Goal: Feedback & Contribution: Leave review/rating

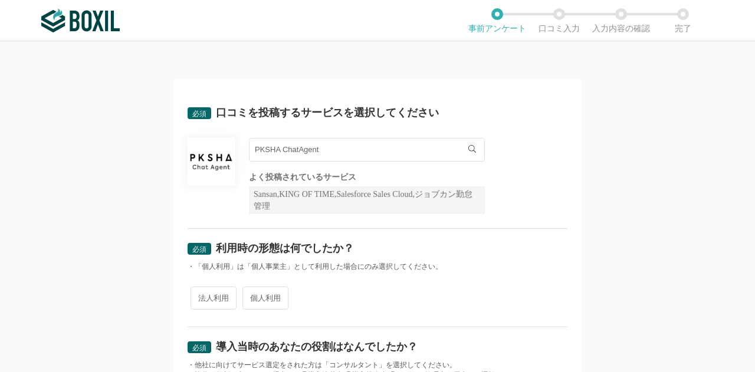
drag, startPoint x: 323, startPoint y: 146, endPoint x: 202, endPoint y: 167, distance: 122.7
click at [202, 167] on div "PKSHA ChatAgent PKSHA ChatAgent よく投稿されているサービス Sansan,KING OF TIME,Salesforce Sa…" at bounding box center [378, 176] width 380 height 76
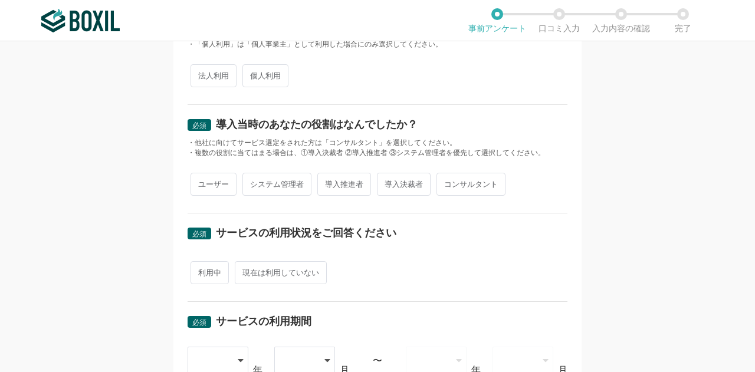
scroll to position [564, 0]
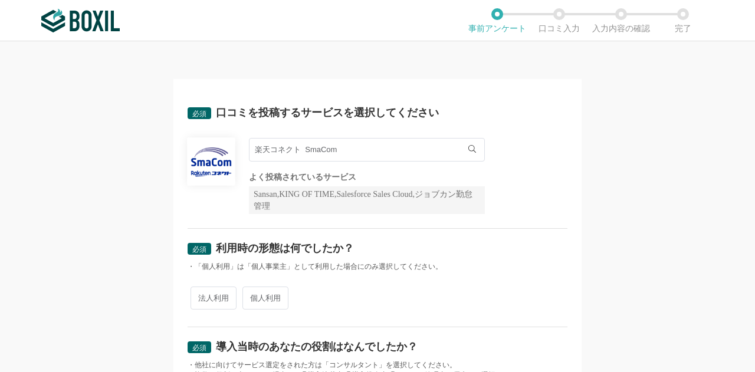
drag, startPoint x: 342, startPoint y: 147, endPoint x: 203, endPoint y: 157, distance: 139.0
click at [203, 157] on div "楽天コネクト SmaCom 楽天コネクト SmaCom よく投稿されているサービス Sansan,KING OF TIME,Salesforce Sales …" at bounding box center [378, 176] width 380 height 76
drag, startPoint x: 342, startPoint y: 153, endPoint x: 247, endPoint y: 153, distance: 94.9
click at [249, 153] on input "楽天コネクト SmaCom" at bounding box center [367, 150] width 236 height 24
drag, startPoint x: 281, startPoint y: 150, endPoint x: 218, endPoint y: 160, distance: 63.8
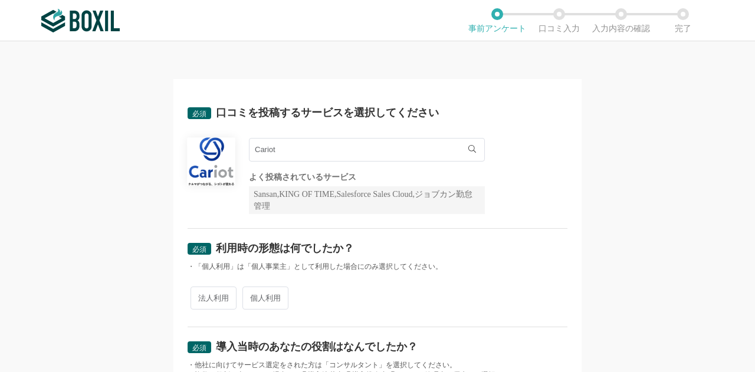
click at [218, 160] on div "Cariot Cariot よく投稿されているサービス Sansan,KING OF TIME,Salesforce Sales Cloud,ジョブカン勤怠管理" at bounding box center [378, 176] width 380 height 76
drag, startPoint x: 284, startPoint y: 150, endPoint x: 191, endPoint y: 150, distance: 93.2
click at [191, 150] on div "プロカン プロカン よく投稿されているサービス Sansan,KING OF TIME,Salesforce Sales Cloud,ジョブカン勤怠管理" at bounding box center [378, 176] width 380 height 76
drag, startPoint x: 341, startPoint y: 160, endPoint x: 209, endPoint y: 153, distance: 132.3
click at [209, 153] on div "Adobe Marketo Engage Adobe Marketo Engage よく投稿されているサービス Sansan,KING OF TIME,Sal…" at bounding box center [378, 176] width 380 height 76
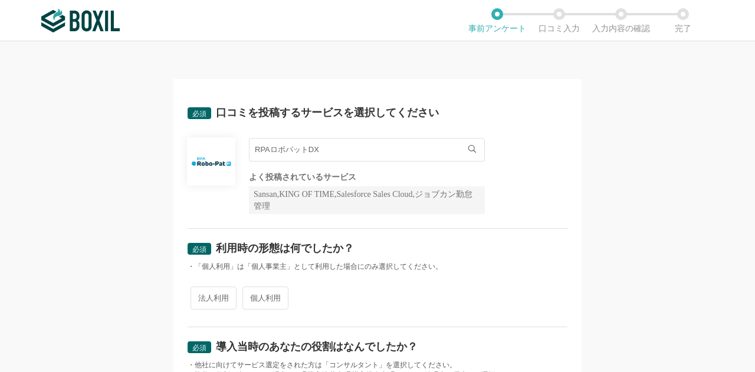
drag, startPoint x: 333, startPoint y: 147, endPoint x: 189, endPoint y: 167, distance: 145.3
click at [189, 167] on div "RPAロボパットDX RPAロボパットDX よく投稿されているサービス Sansan,KING OF TIME,Salesforce Sales Cloud,…" at bounding box center [378, 176] width 380 height 76
drag, startPoint x: 303, startPoint y: 150, endPoint x: 181, endPoint y: 155, distance: 121.6
drag, startPoint x: 305, startPoint y: 155, endPoint x: 198, endPoint y: 163, distance: 107.7
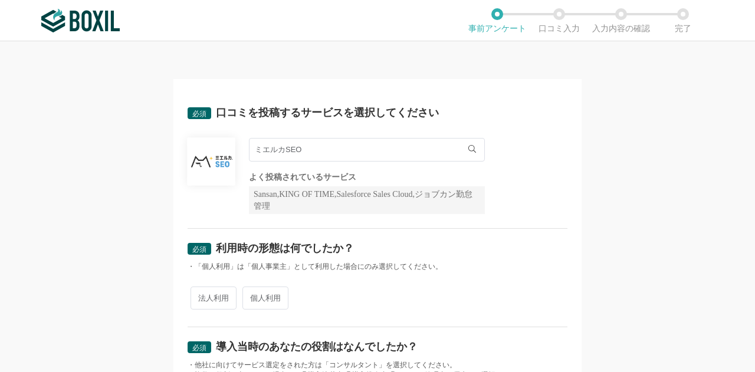
click at [198, 163] on div "ミエルカSEO ミエルカSEO よく投稿されているサービス Sansan,KING OF TIME,Salesforce Sales Cloud,ジョブカン勤…" at bounding box center [378, 176] width 380 height 76
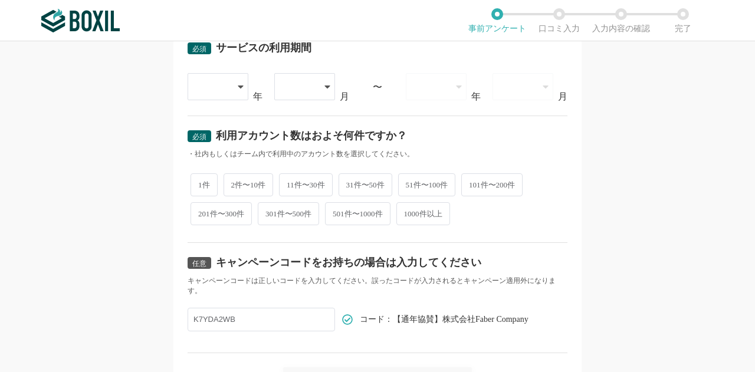
scroll to position [564, 0]
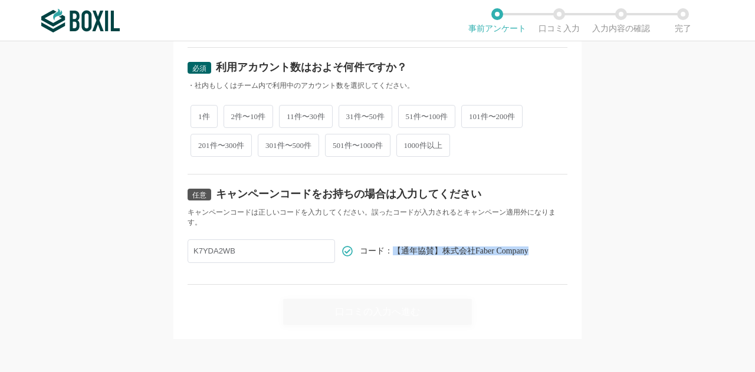
drag, startPoint x: 387, startPoint y: 248, endPoint x: 528, endPoint y: 247, distance: 141.0
click at [528, 247] on div "任意 キャンペーンコードをお持ちの場合は入力してください キャンペーンコードは正しいコードを入力してください。誤ったコードが入力されるとキャンペーン適用外にな…" at bounding box center [378, 230] width 380 height 110
copy span "【通年協賛】株式会社Faber Company"
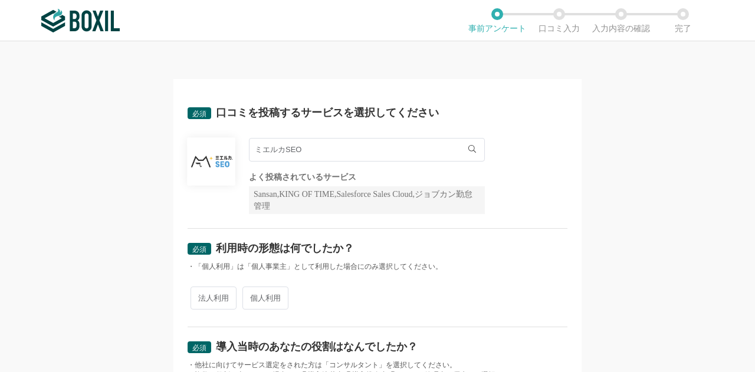
drag, startPoint x: 294, startPoint y: 149, endPoint x: 170, endPoint y: 166, distance: 124.9
drag, startPoint x: 334, startPoint y: 147, endPoint x: 180, endPoint y: 149, distance: 153.3
drag, startPoint x: 316, startPoint y: 146, endPoint x: 145, endPoint y: 172, distance: 173.0
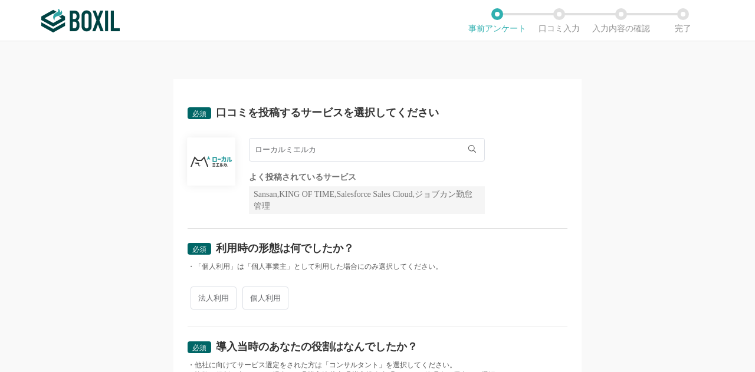
click at [145, 172] on div "必須 口コミを投稿するサービスを選択してください ローカルミエルカ ローカルミエルカ よく投稿されているサービス Sansan,KING OF TIME,Sa…" at bounding box center [377, 206] width 755 height 331
drag, startPoint x: 329, startPoint y: 157, endPoint x: 190, endPoint y: 157, distance: 139.2
click at [190, 157] on div "PKSHA ChatAgent PKSHA ChatAgent よく投稿されているサービス Sansan,KING OF TIME,Salesforce Sa…" at bounding box center [378, 176] width 380 height 76
drag, startPoint x: 333, startPoint y: 153, endPoint x: 219, endPoint y: 152, distance: 113.2
click at [219, 152] on div "PKSHA ChatAgent PKSHA ChatAgent よく投稿されているサービス Sansan,KING OF TIME,Salesforce Sa…" at bounding box center [378, 176] width 380 height 76
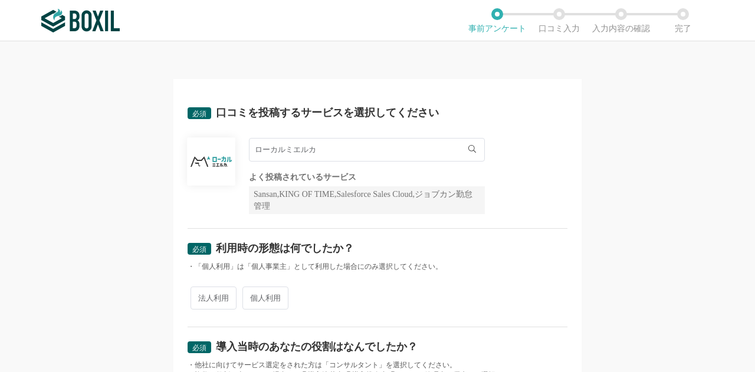
click at [98, 7] on div at bounding box center [89, 20] width 96 height 41
click at [93, 21] on img at bounding box center [80, 21] width 78 height 24
